Goal: Task Accomplishment & Management: Complete application form

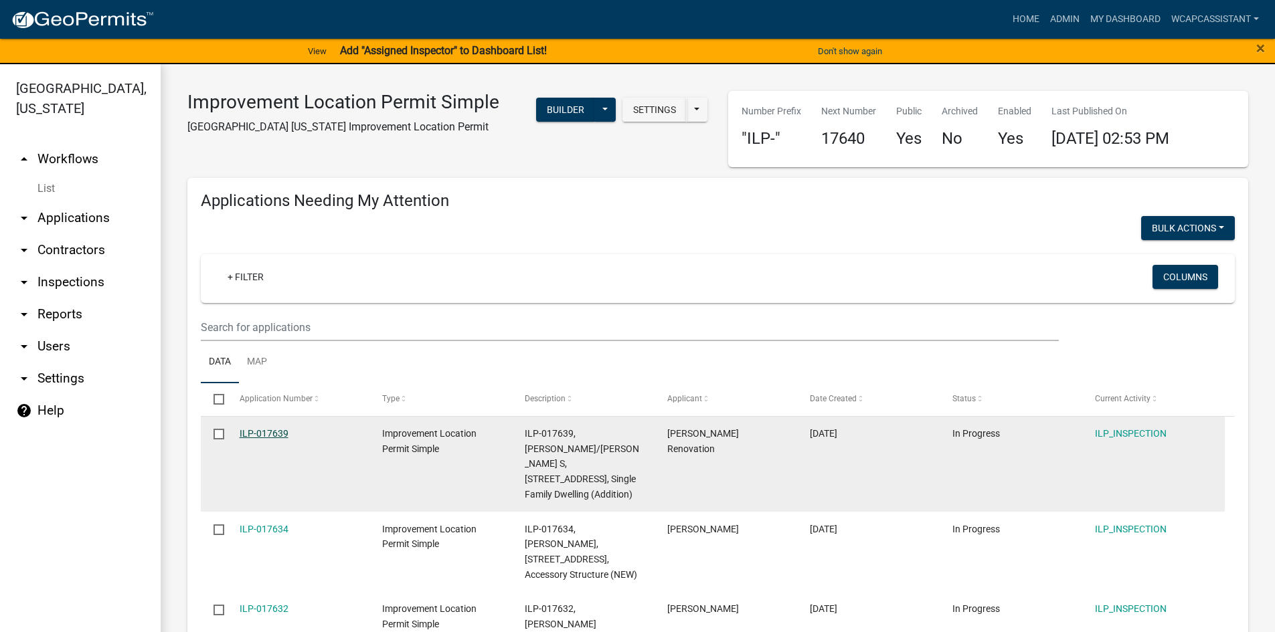
click at [263, 433] on link "ILP-017639" at bounding box center [264, 433] width 49 height 11
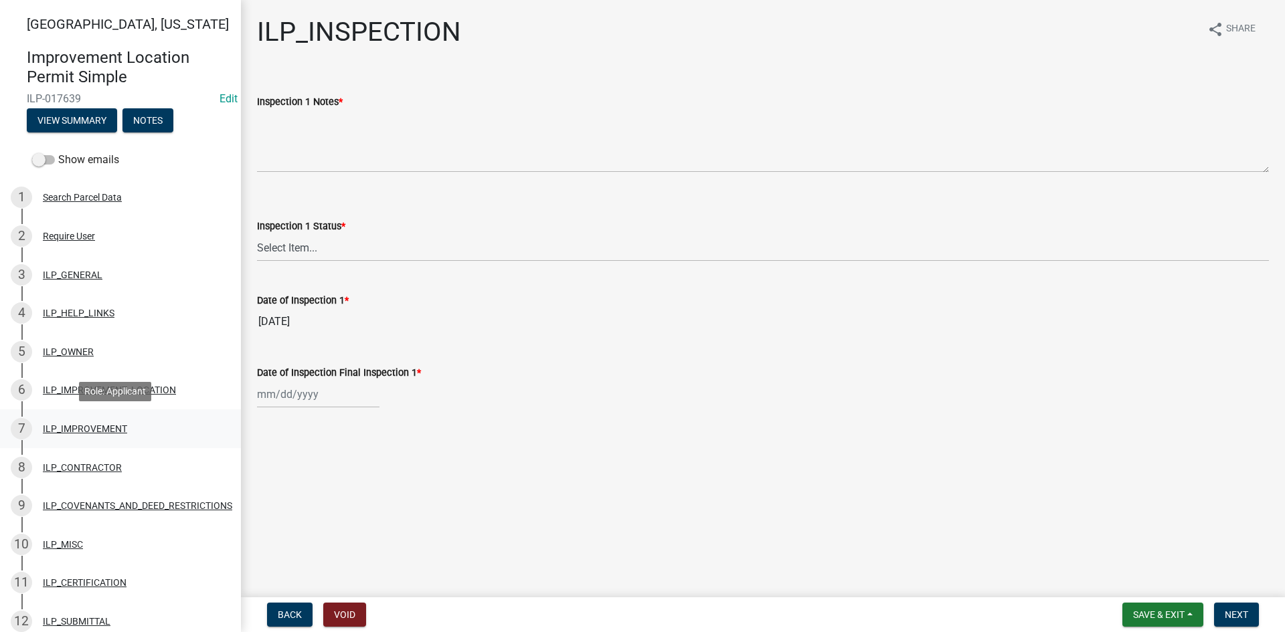
click at [76, 429] on div "ILP_IMPROVEMENT" at bounding box center [85, 428] width 84 height 9
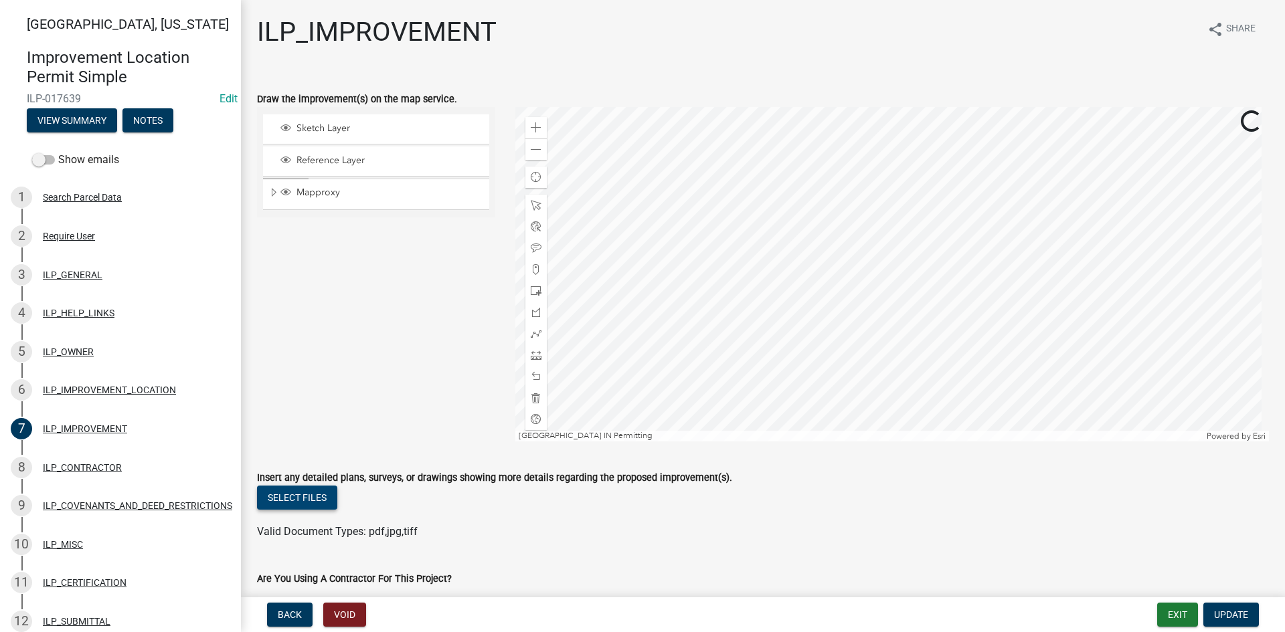
click at [312, 498] on button "Select files" at bounding box center [297, 498] width 80 height 24
click at [290, 539] on link "20250814091521329.pdf" at bounding box center [318, 541] width 121 height 13
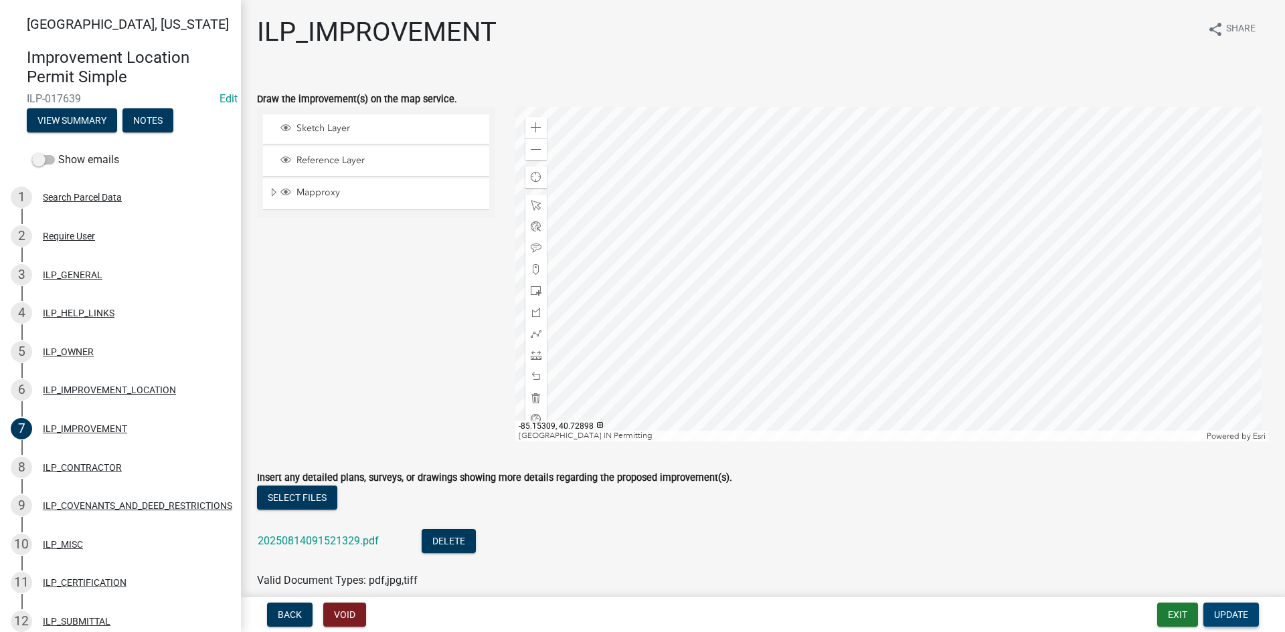
click at [1241, 622] on button "Update" at bounding box center [1231, 615] width 56 height 24
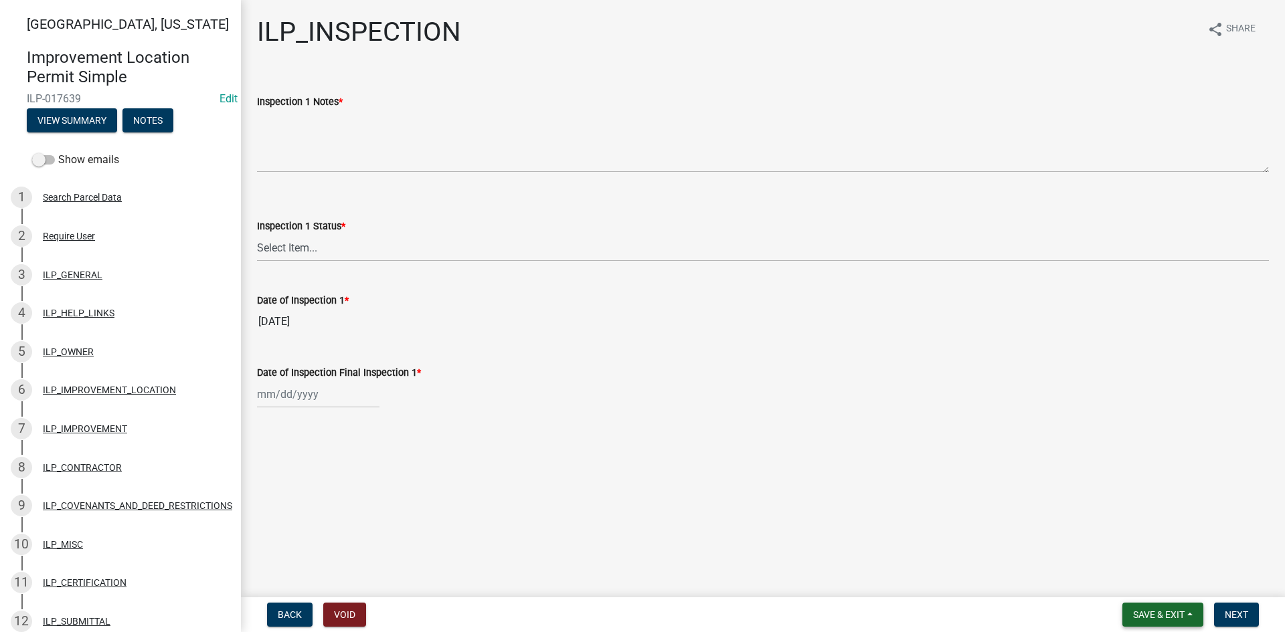
click at [1164, 619] on span "Save & Exit" at bounding box center [1159, 615] width 52 height 11
click at [1148, 585] on button "Save & Exit" at bounding box center [1149, 580] width 107 height 32
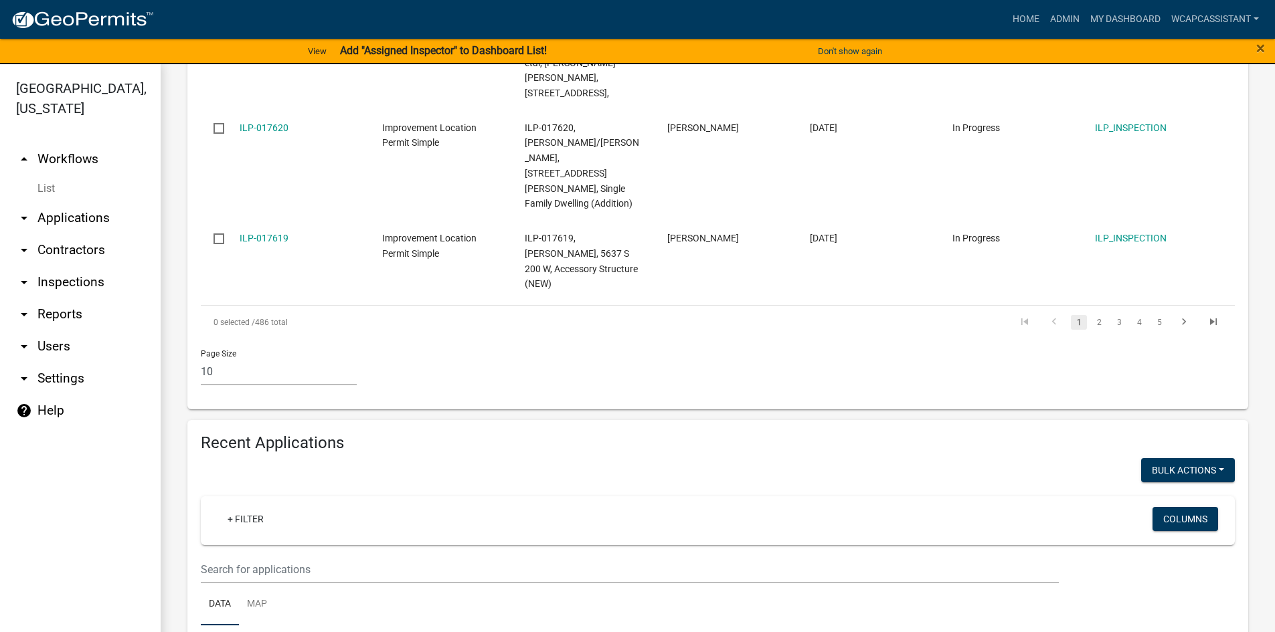
scroll to position [1071, 0]
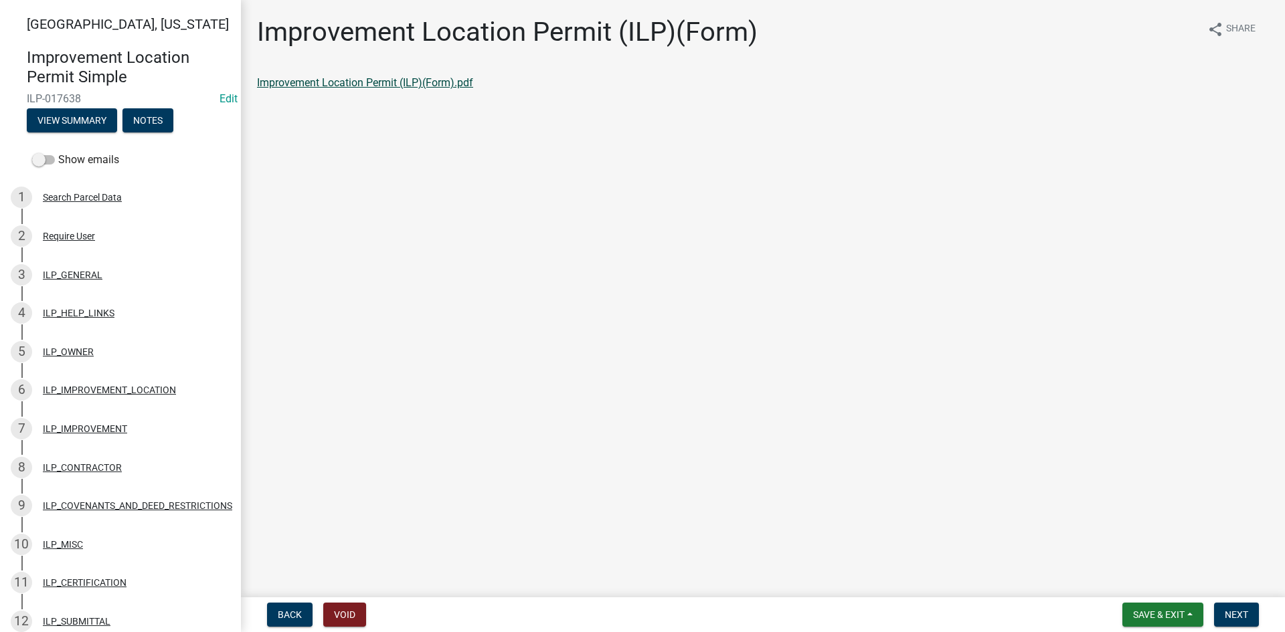
click at [353, 84] on link "Improvement Location Permit (ILP)(Form).pdf" at bounding box center [365, 82] width 216 height 13
click at [1232, 612] on span "Next" at bounding box center [1236, 615] width 23 height 11
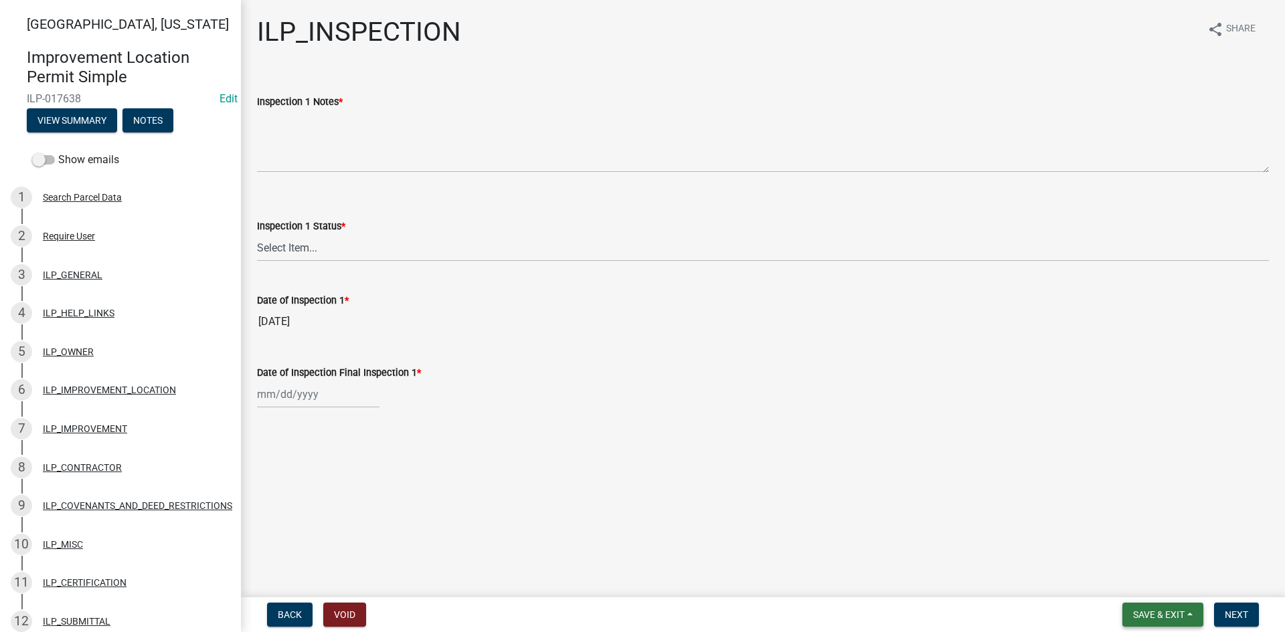
click at [1181, 614] on span "Save & Exit" at bounding box center [1159, 615] width 52 height 11
click at [1172, 584] on button "Save & Exit" at bounding box center [1149, 580] width 107 height 32
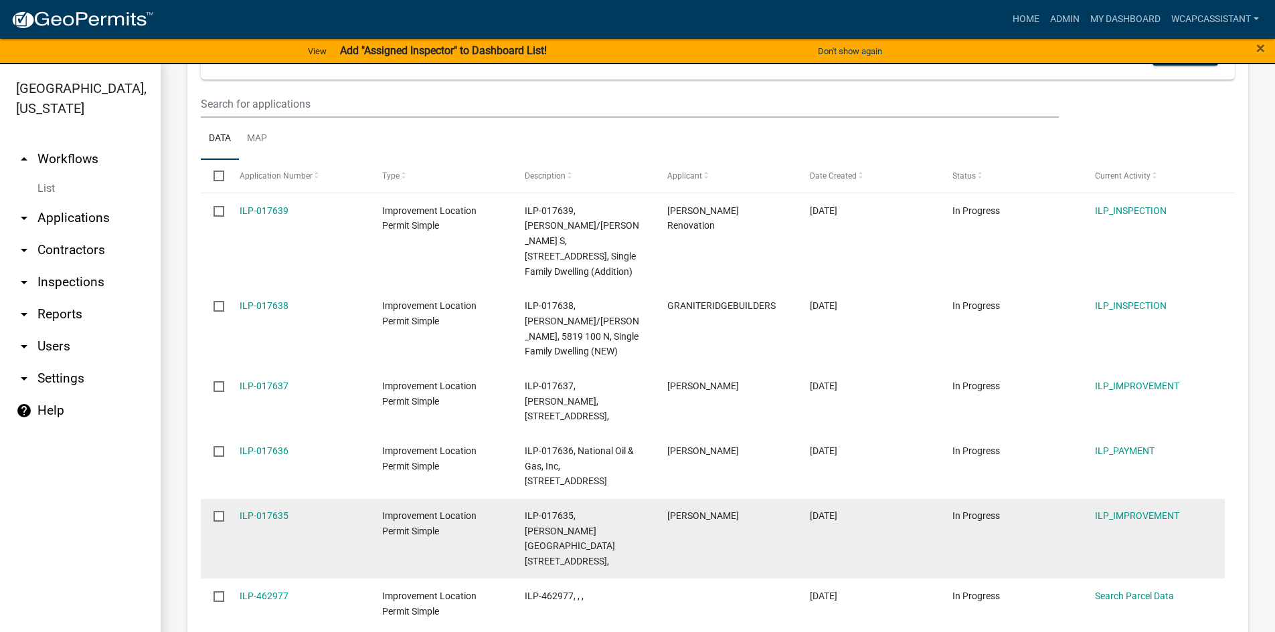
scroll to position [1539, 0]
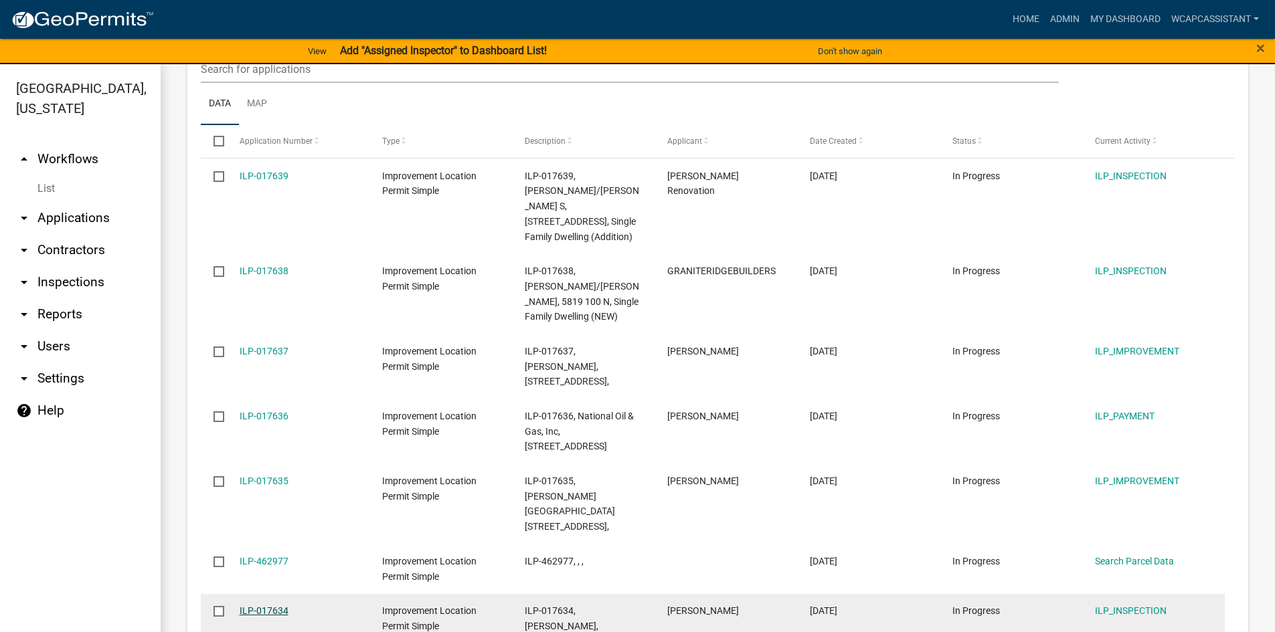
click at [256, 606] on link "ILP-017634" at bounding box center [264, 611] width 49 height 11
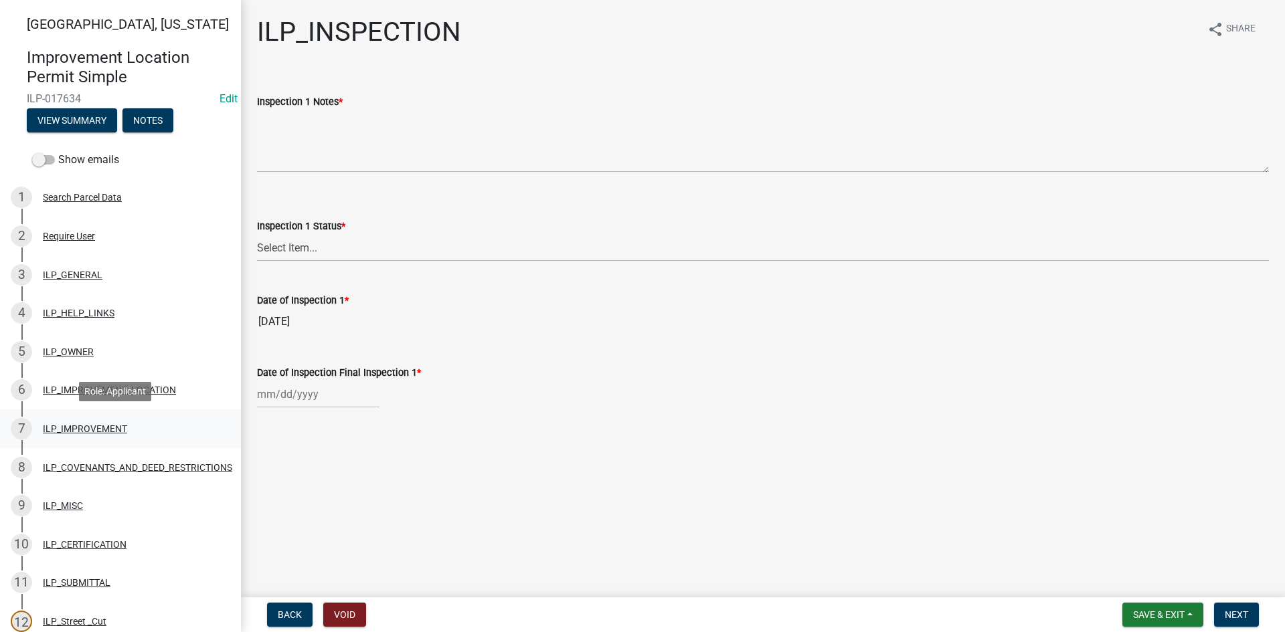
click at [75, 425] on div "ILP_IMPROVEMENT" at bounding box center [85, 428] width 84 height 9
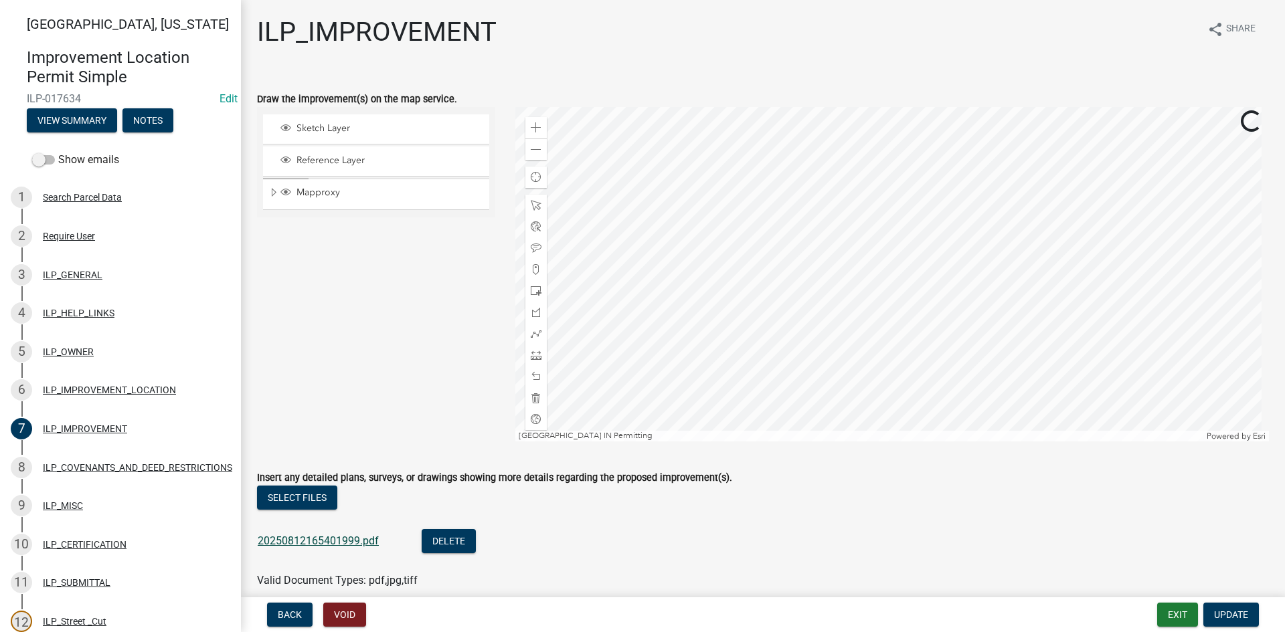
click at [321, 541] on link "20250812165401999.pdf" at bounding box center [318, 541] width 121 height 13
click at [1179, 618] on button "Exit" at bounding box center [1177, 615] width 41 height 24
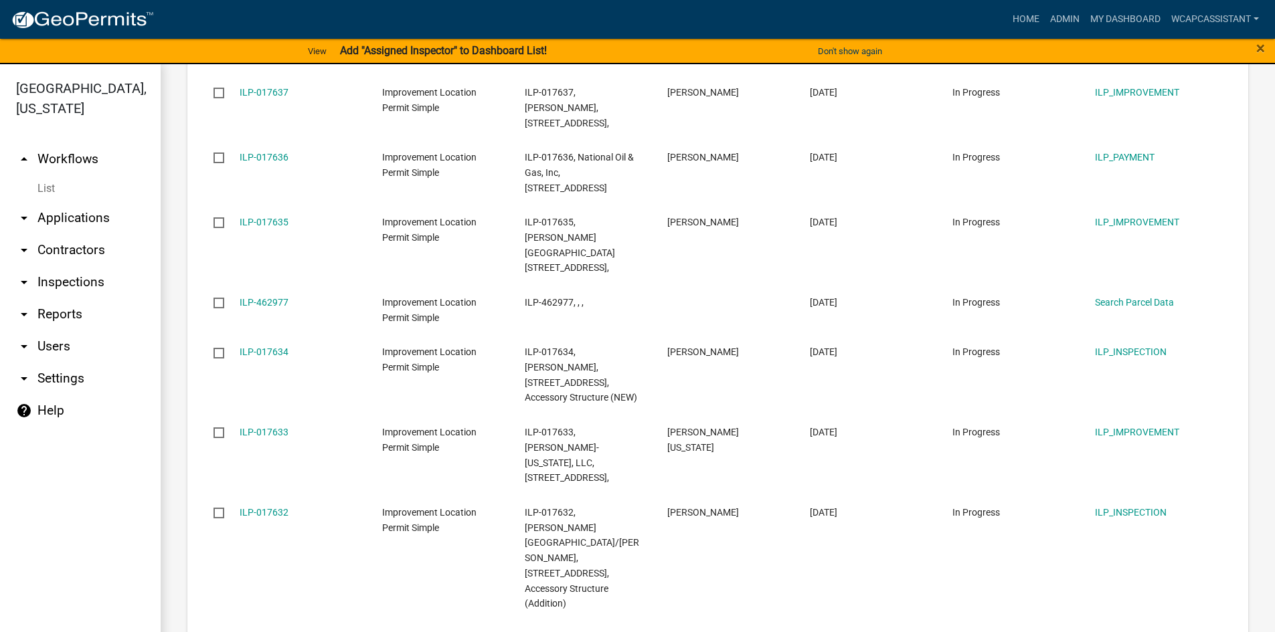
scroll to position [850, 0]
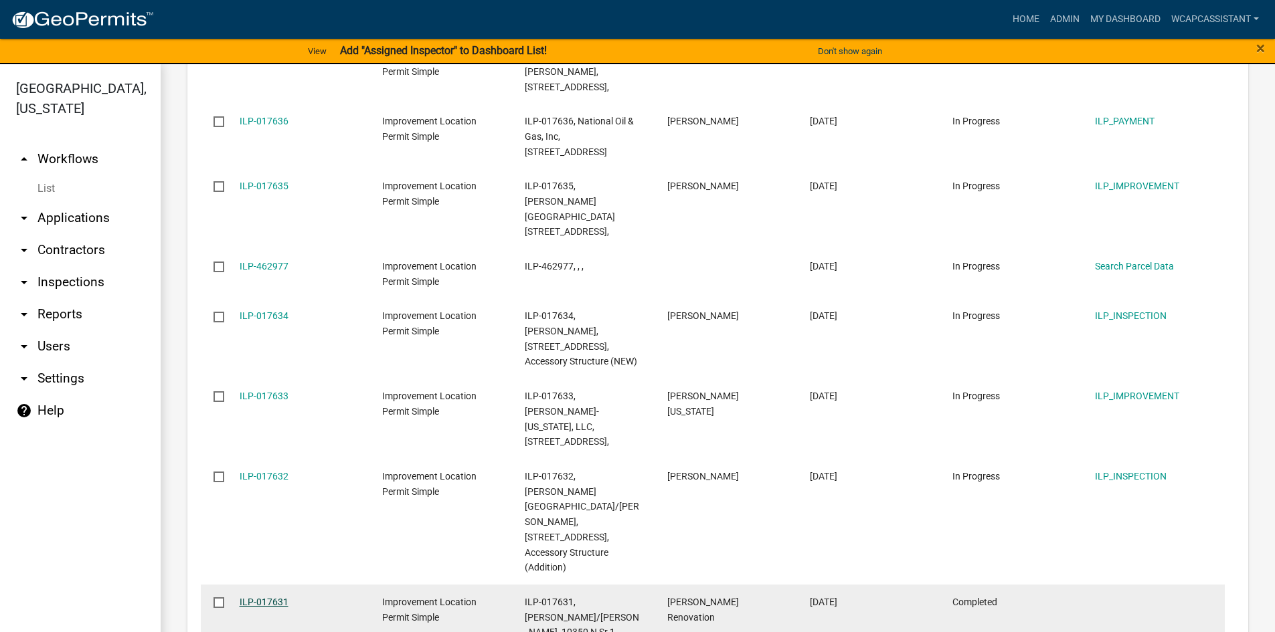
click at [262, 597] on link "ILP-017631" at bounding box center [264, 602] width 49 height 11
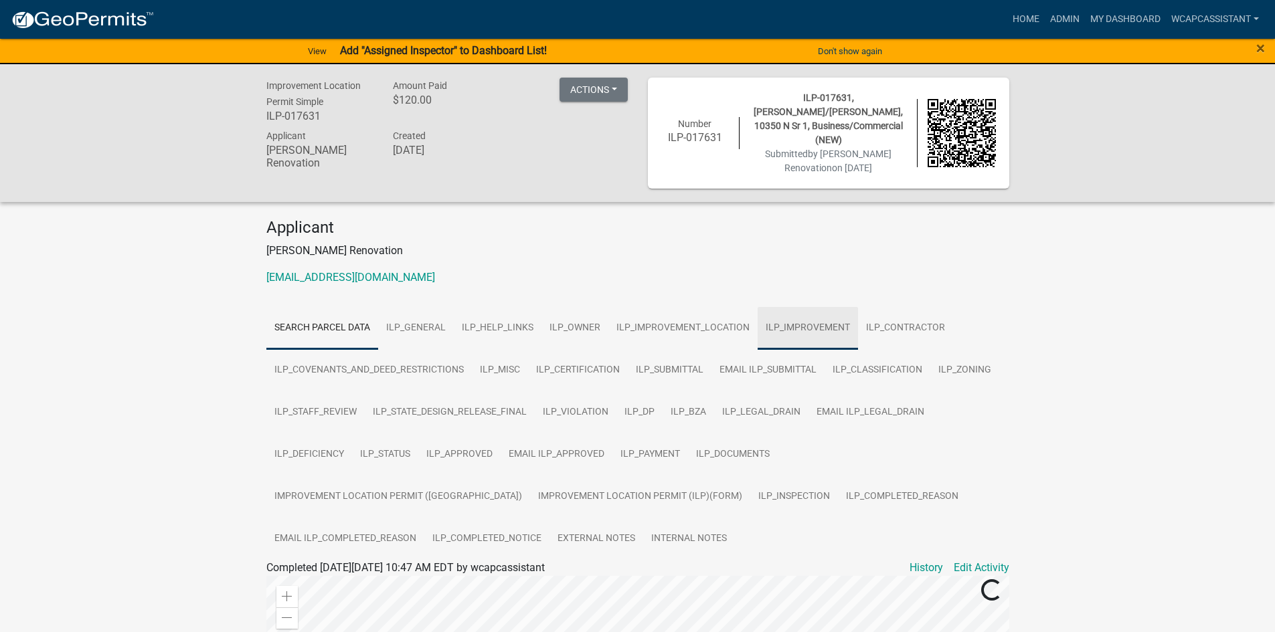
click at [795, 307] on link "ILP_IMPROVEMENT" at bounding box center [808, 328] width 100 height 43
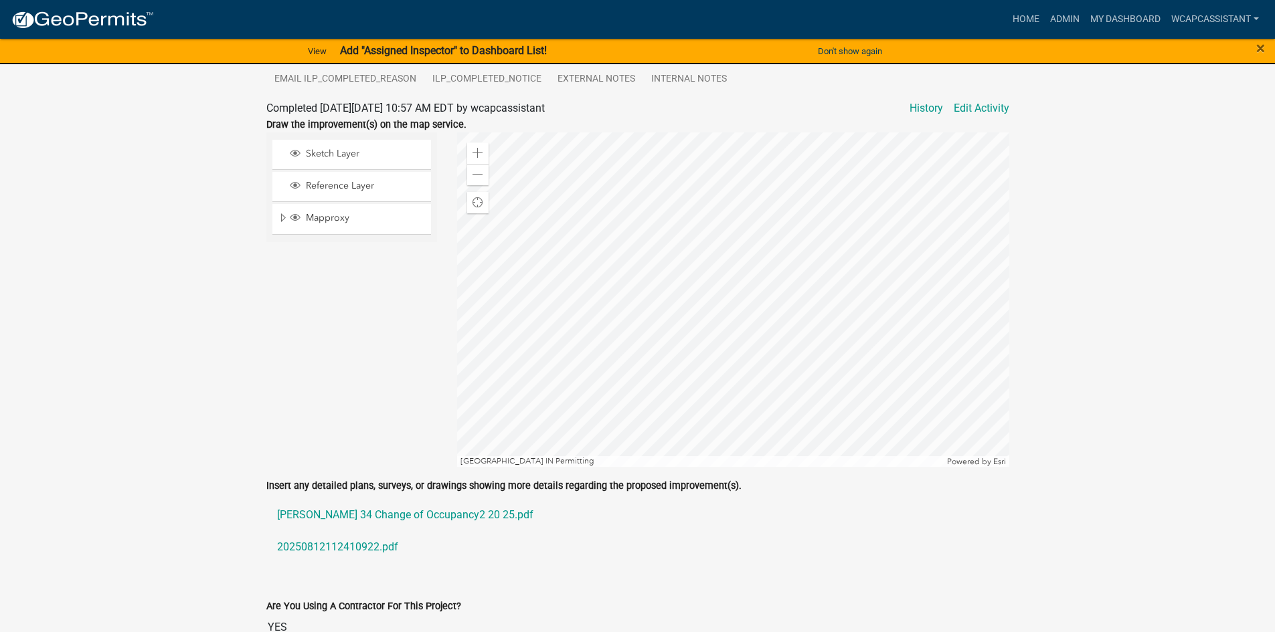
scroll to position [468, 0]
